Goal: Task Accomplishment & Management: Manage account settings

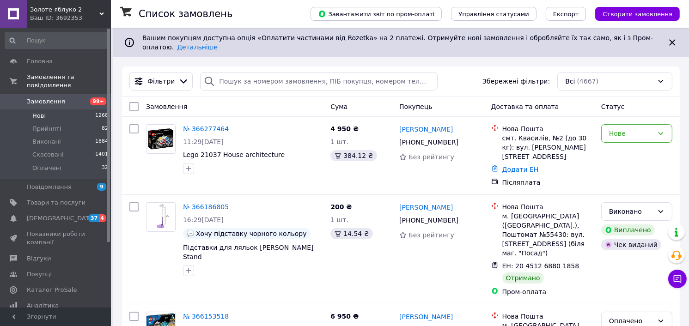
click at [42, 112] on span "Нові" at bounding box center [38, 116] width 13 height 8
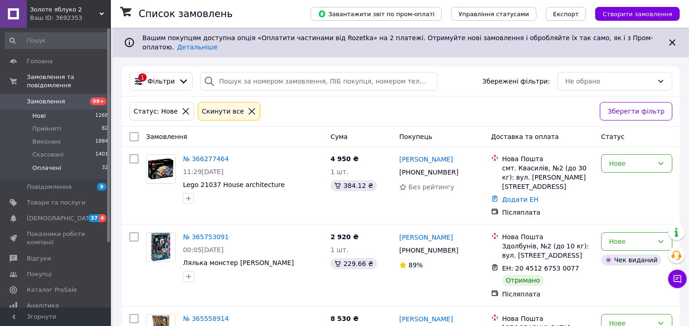
click at [52, 164] on span "Оплачені" at bounding box center [46, 168] width 29 height 8
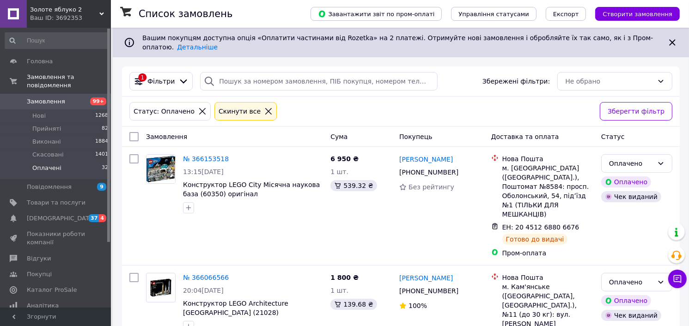
click at [61, 13] on span "Золоте яблуко 2" at bounding box center [64, 10] width 69 height 8
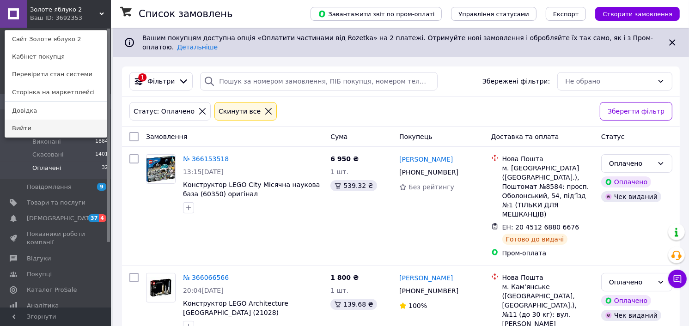
click at [44, 128] on link "Вийти" at bounding box center [56, 129] width 102 height 18
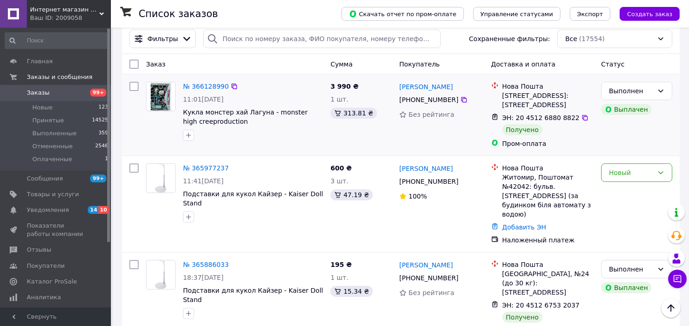
scroll to position [112, 0]
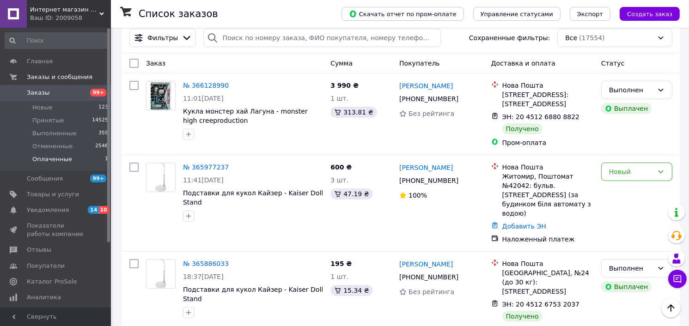
click at [58, 157] on span "Оплаченные" at bounding box center [52, 159] width 40 height 8
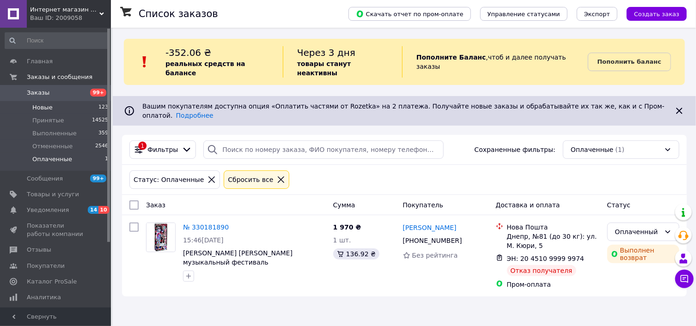
click at [37, 105] on span "Новые" at bounding box center [42, 108] width 20 height 8
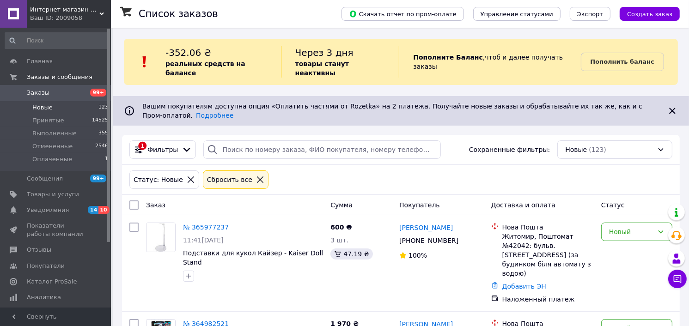
click at [50, 8] on span "Интернет магазин Золотое яблоко" at bounding box center [64, 10] width 69 height 8
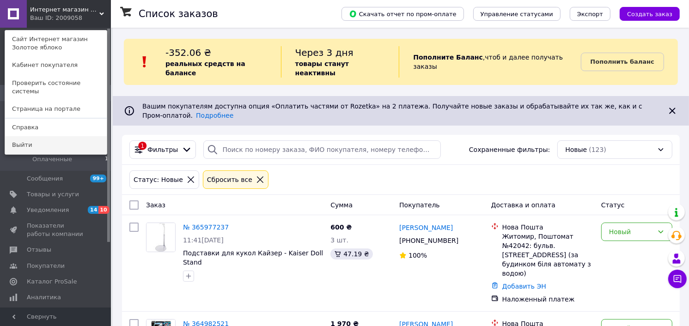
click at [31, 136] on link "Выйти" at bounding box center [56, 145] width 102 height 18
